Goal: Task Accomplishment & Management: Use online tool/utility

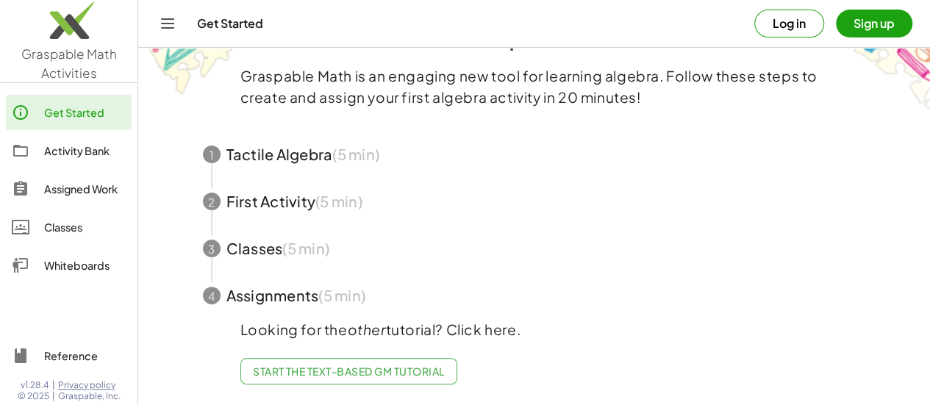
scroll to position [77, 0]
click at [350, 151] on span "button" at bounding box center [534, 154] width 699 height 47
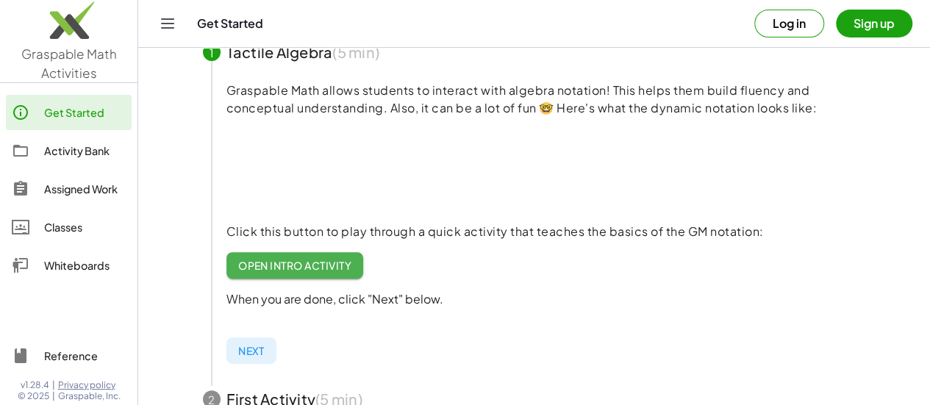
scroll to position [177, 0]
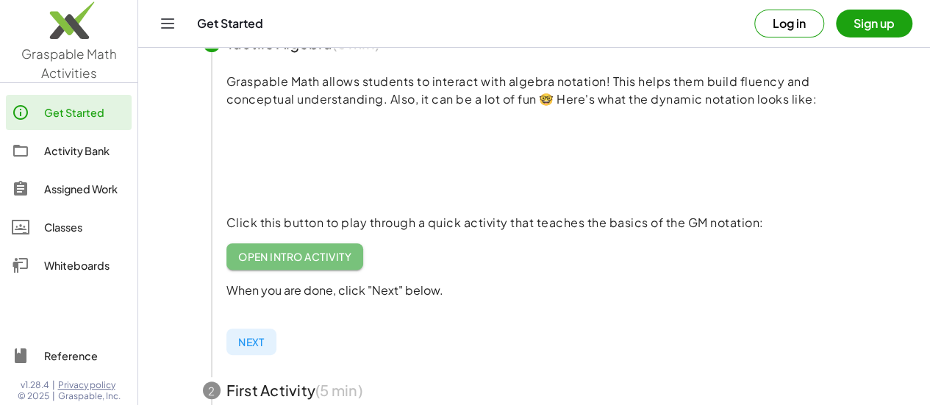
click at [325, 255] on span "Open Intro Activity" at bounding box center [295, 256] width 114 height 13
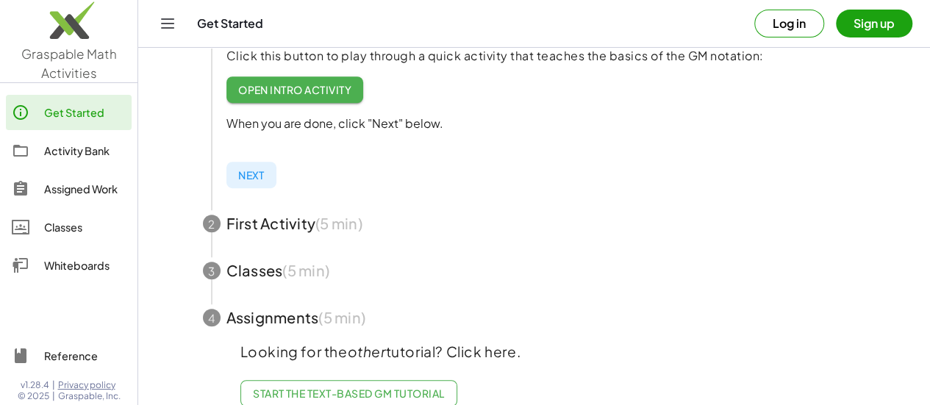
scroll to position [349, 0]
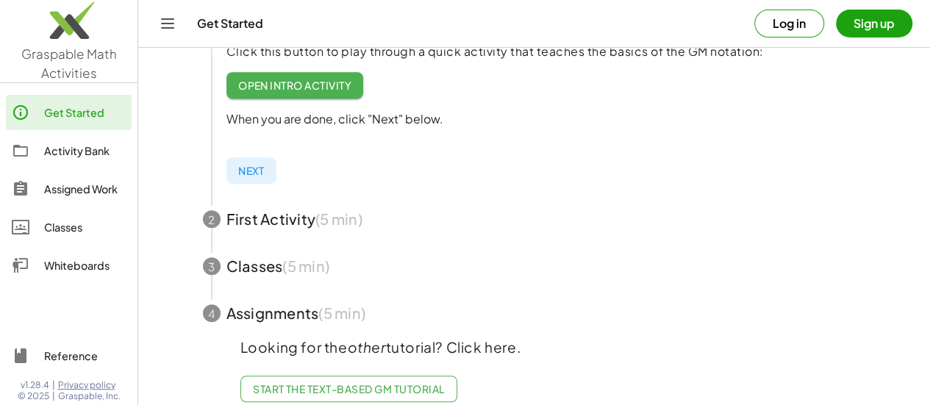
click at [248, 167] on span "Next" at bounding box center [251, 170] width 26 height 13
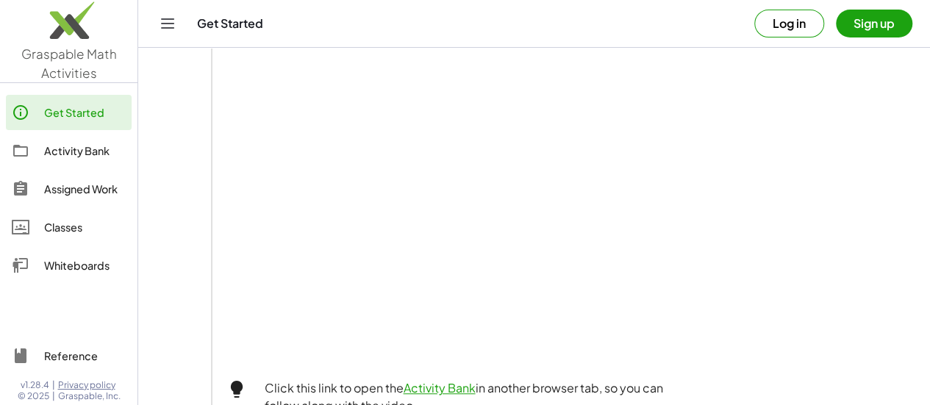
scroll to position [215, 0]
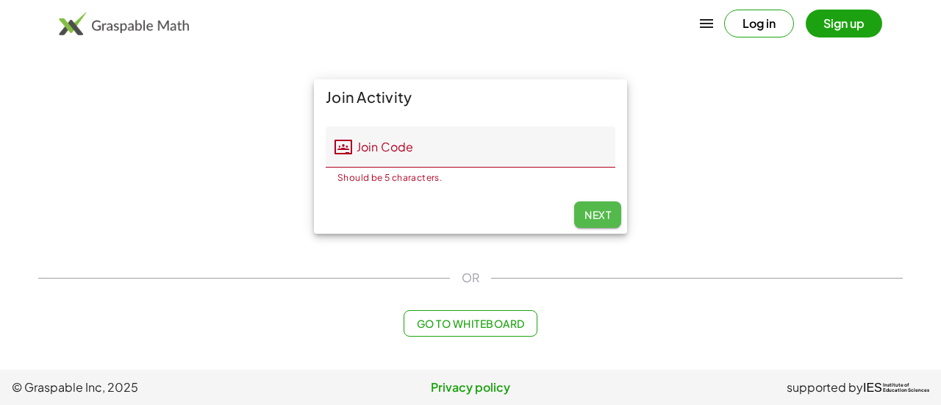
click at [596, 216] on span "Next" at bounding box center [598, 214] width 26 height 13
click at [503, 323] on span "Go to Whiteboard" at bounding box center [470, 323] width 108 height 13
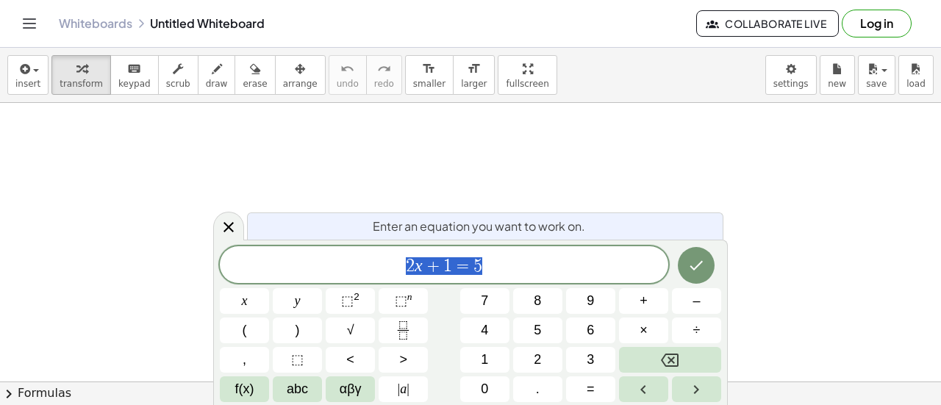
scroll to position [128, 0]
click at [708, 270] on button "Done" at bounding box center [696, 265] width 37 height 37
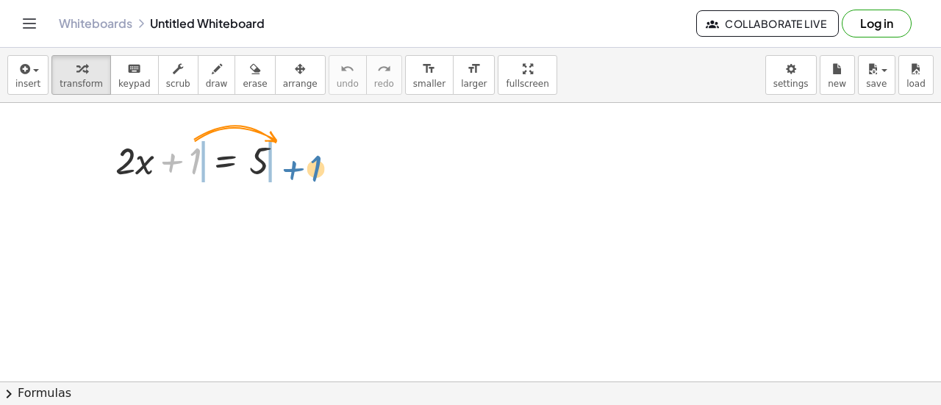
drag, startPoint x: 196, startPoint y: 161, endPoint x: 317, endPoint y: 170, distance: 121.7
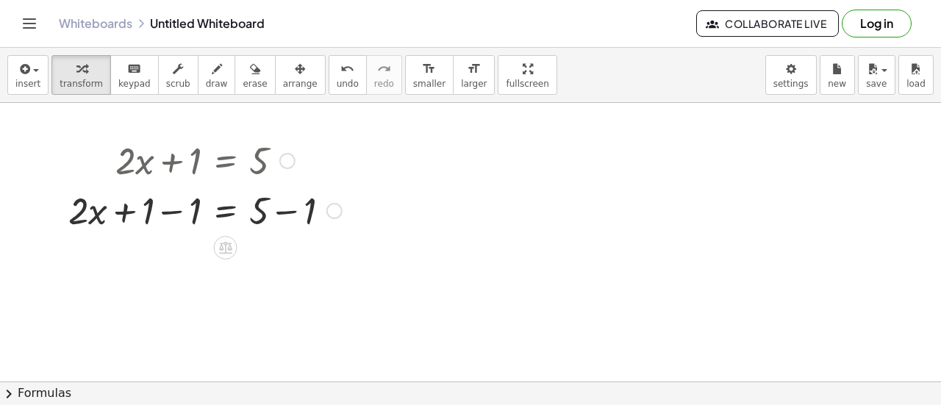
click at [278, 213] on div at bounding box center [205, 210] width 288 height 50
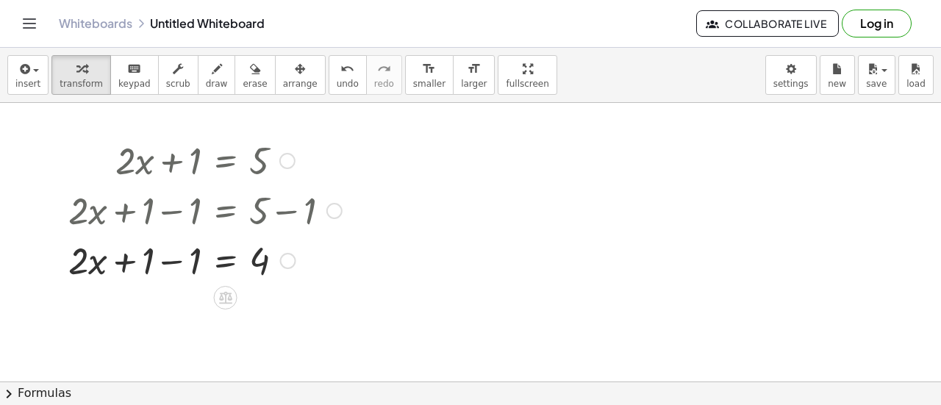
click at [176, 264] on div at bounding box center [205, 260] width 288 height 50
click at [182, 266] on div at bounding box center [205, 260] width 288 height 50
click at [229, 296] on icon at bounding box center [225, 298] width 13 height 13
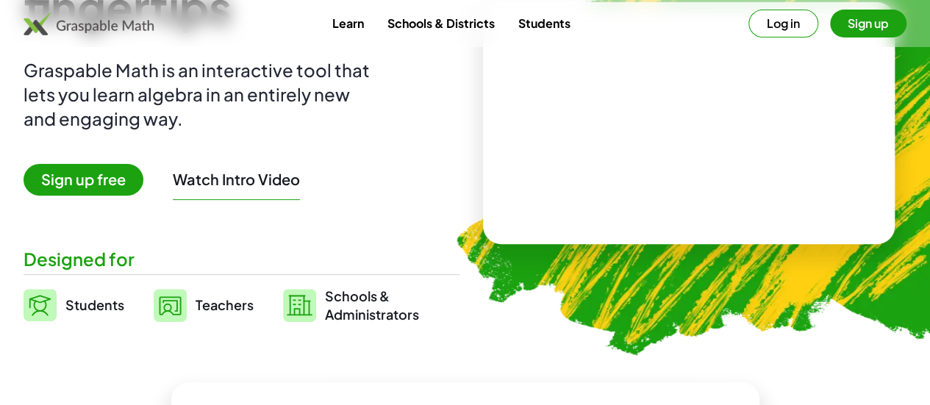
scroll to position [157, 0]
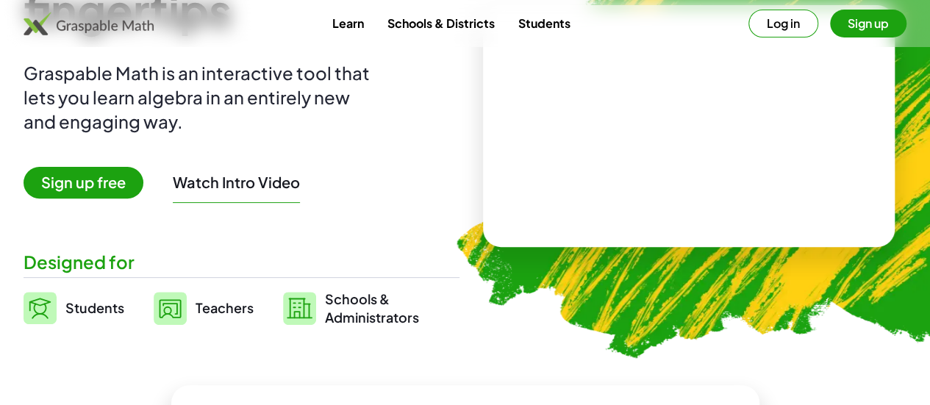
click at [128, 185] on span "Sign up free" at bounding box center [84, 183] width 120 height 32
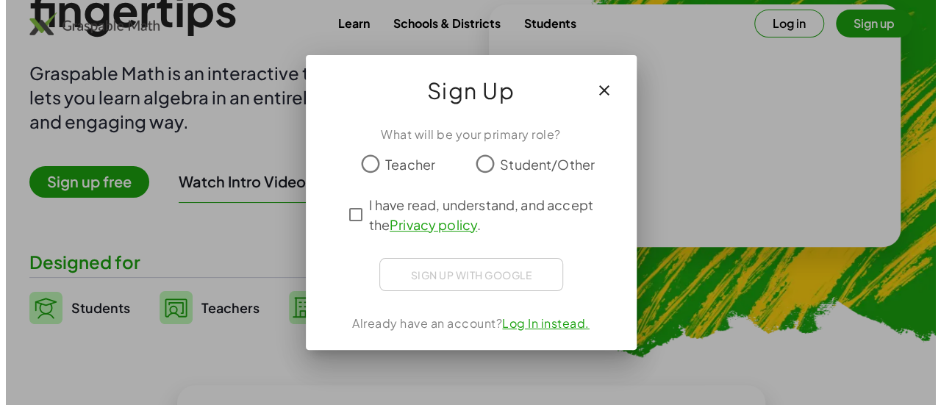
scroll to position [0, 0]
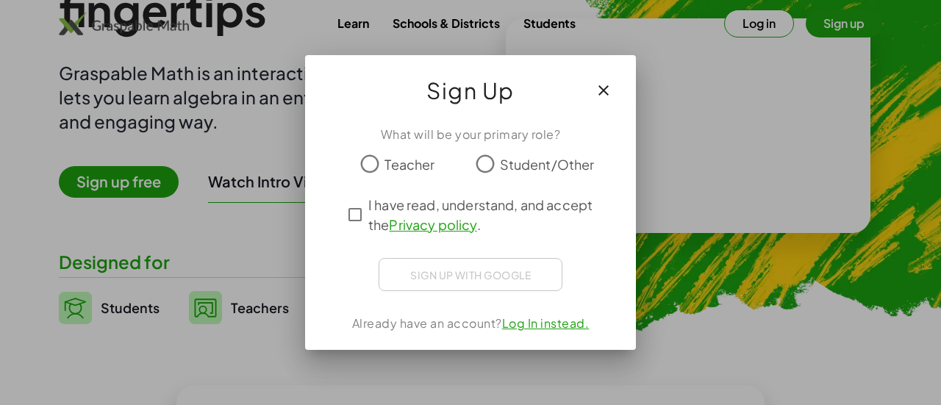
click at [410, 163] on span "Teacher" at bounding box center [410, 164] width 50 height 20
click at [374, 216] on span "I have read, understand, and accept the Privacy policy ." at bounding box center [483, 215] width 231 height 40
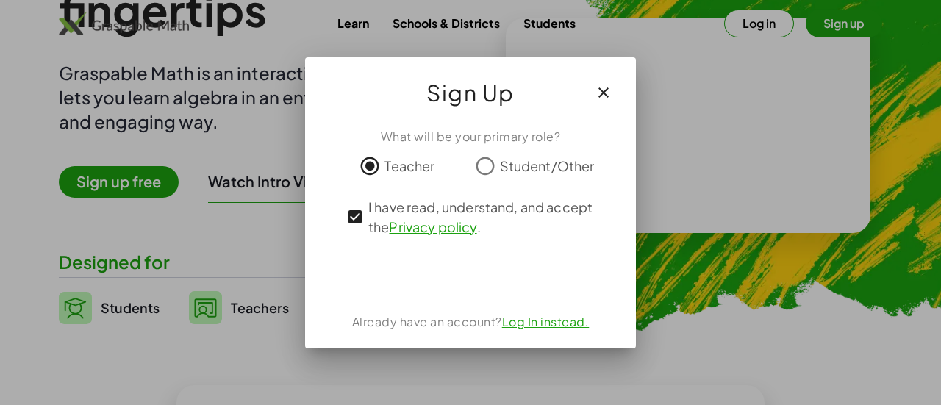
click at [765, 307] on div at bounding box center [470, 202] width 941 height 405
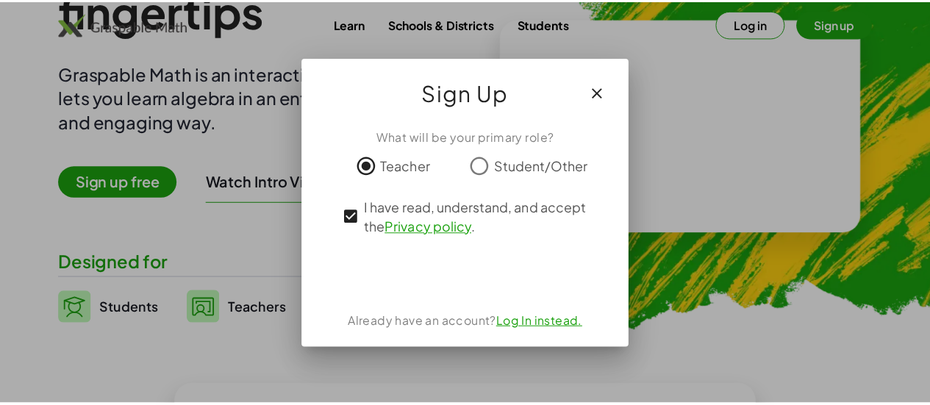
scroll to position [157, 0]
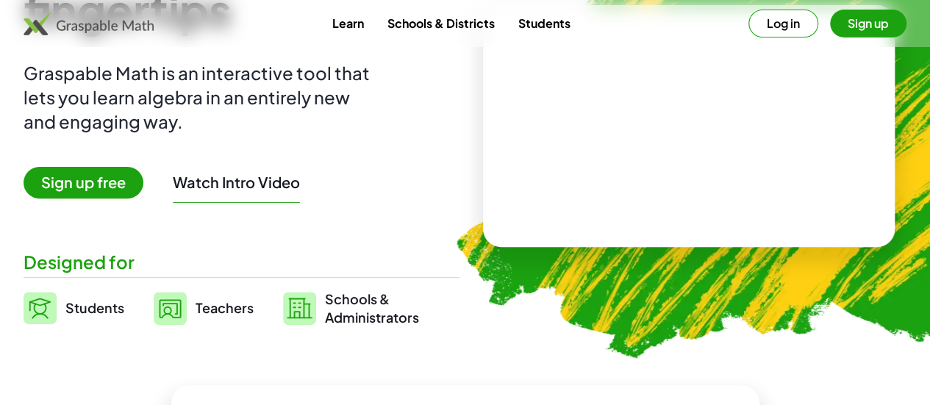
click at [749, 20] on button "Log in" at bounding box center [784, 24] width 70 height 28
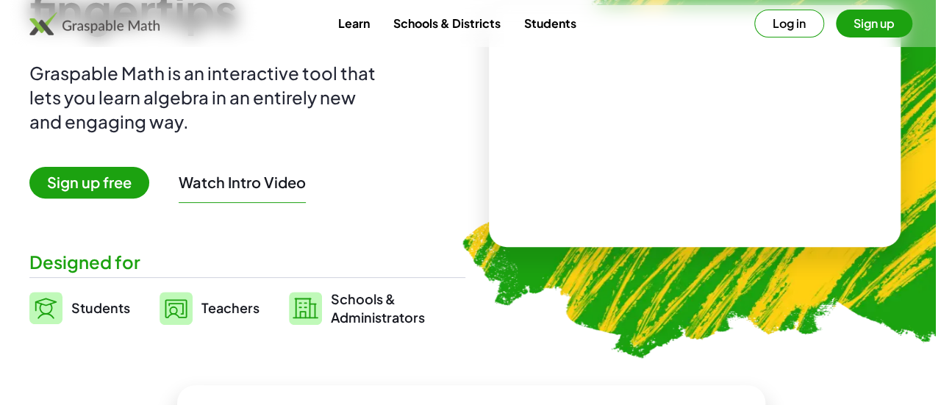
scroll to position [0, 0]
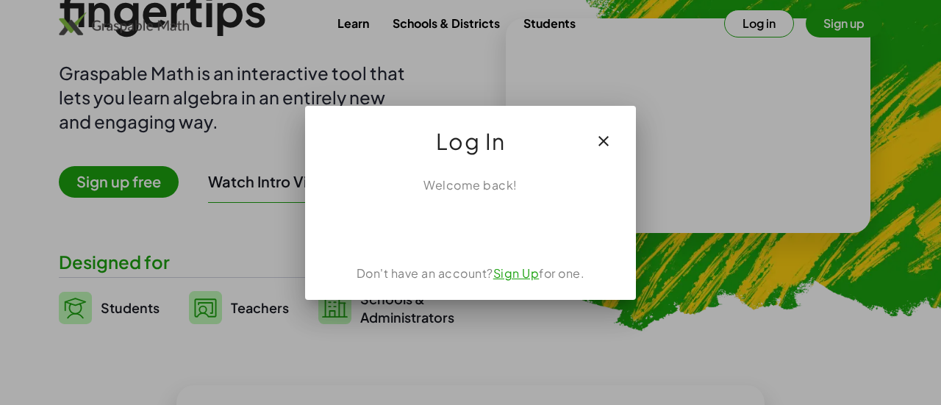
click at [721, 301] on div at bounding box center [470, 202] width 941 height 405
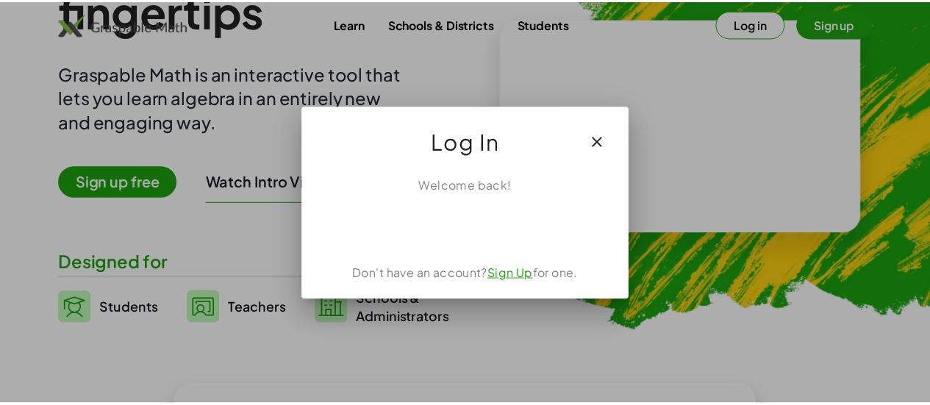
scroll to position [157, 0]
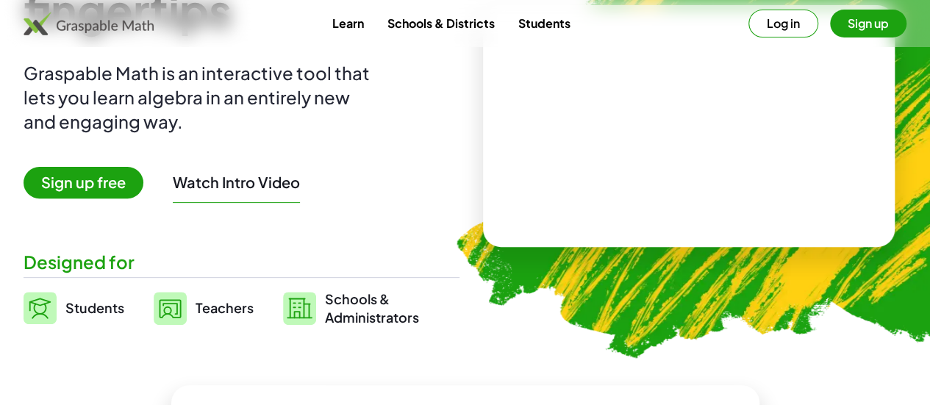
click at [123, 189] on span "Sign up free" at bounding box center [84, 183] width 120 height 32
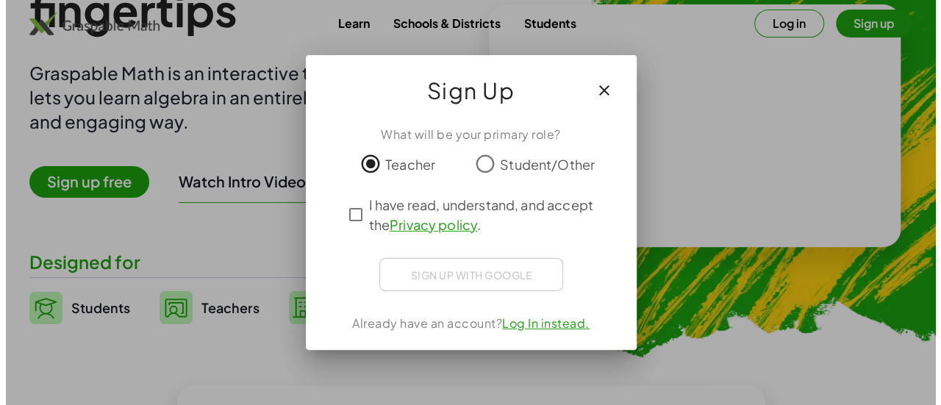
scroll to position [0, 0]
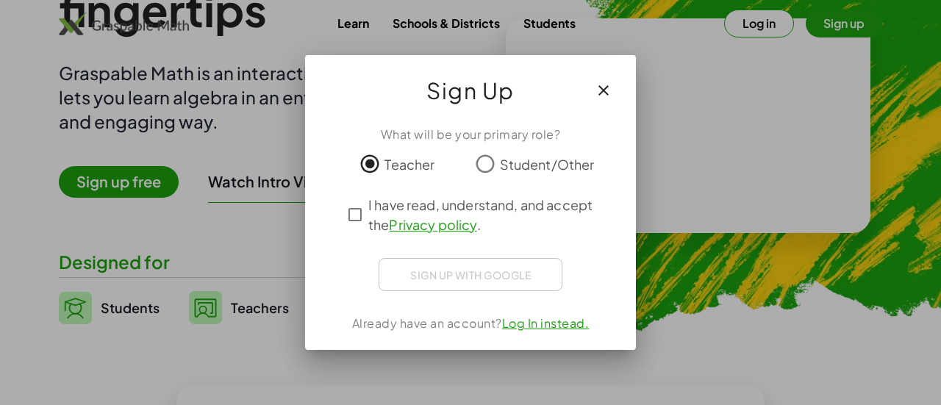
click at [374, 218] on span "I have read, understand, and accept the Privacy policy ." at bounding box center [483, 215] width 231 height 40
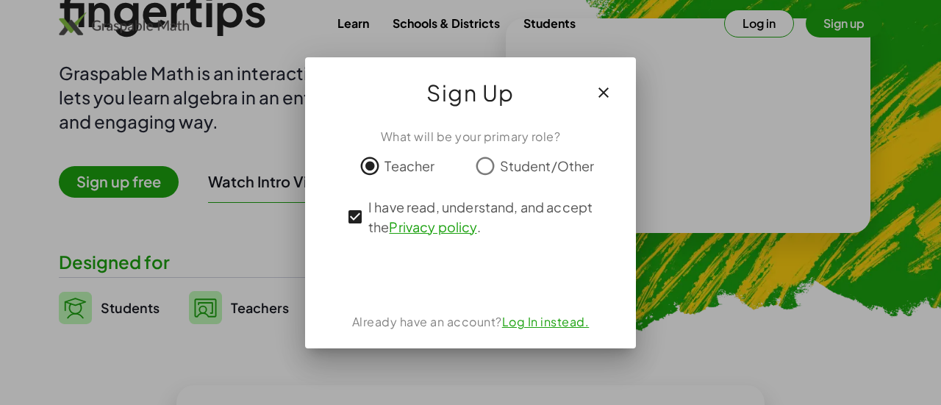
click at [793, 286] on div at bounding box center [470, 202] width 941 height 405
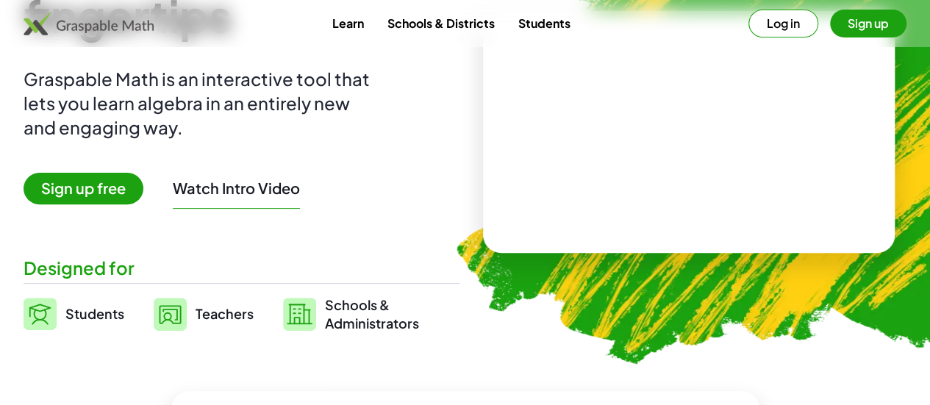
scroll to position [18, 0]
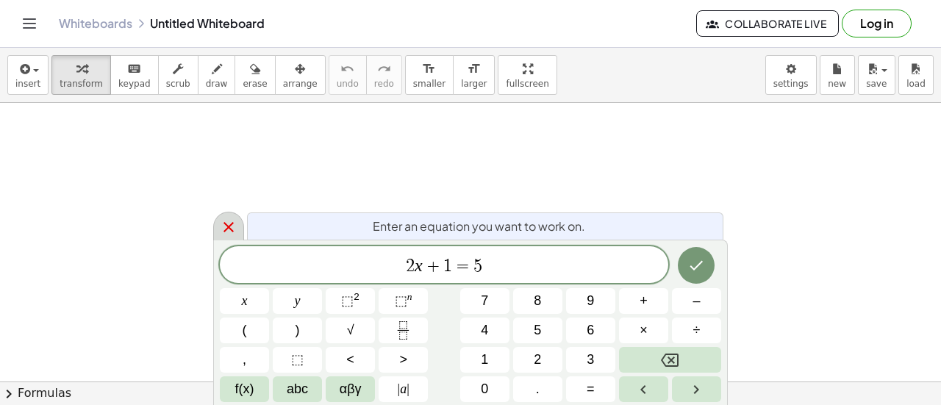
click at [222, 223] on icon at bounding box center [229, 227] width 18 height 18
